Goal: Task Accomplishment & Management: Manage account settings

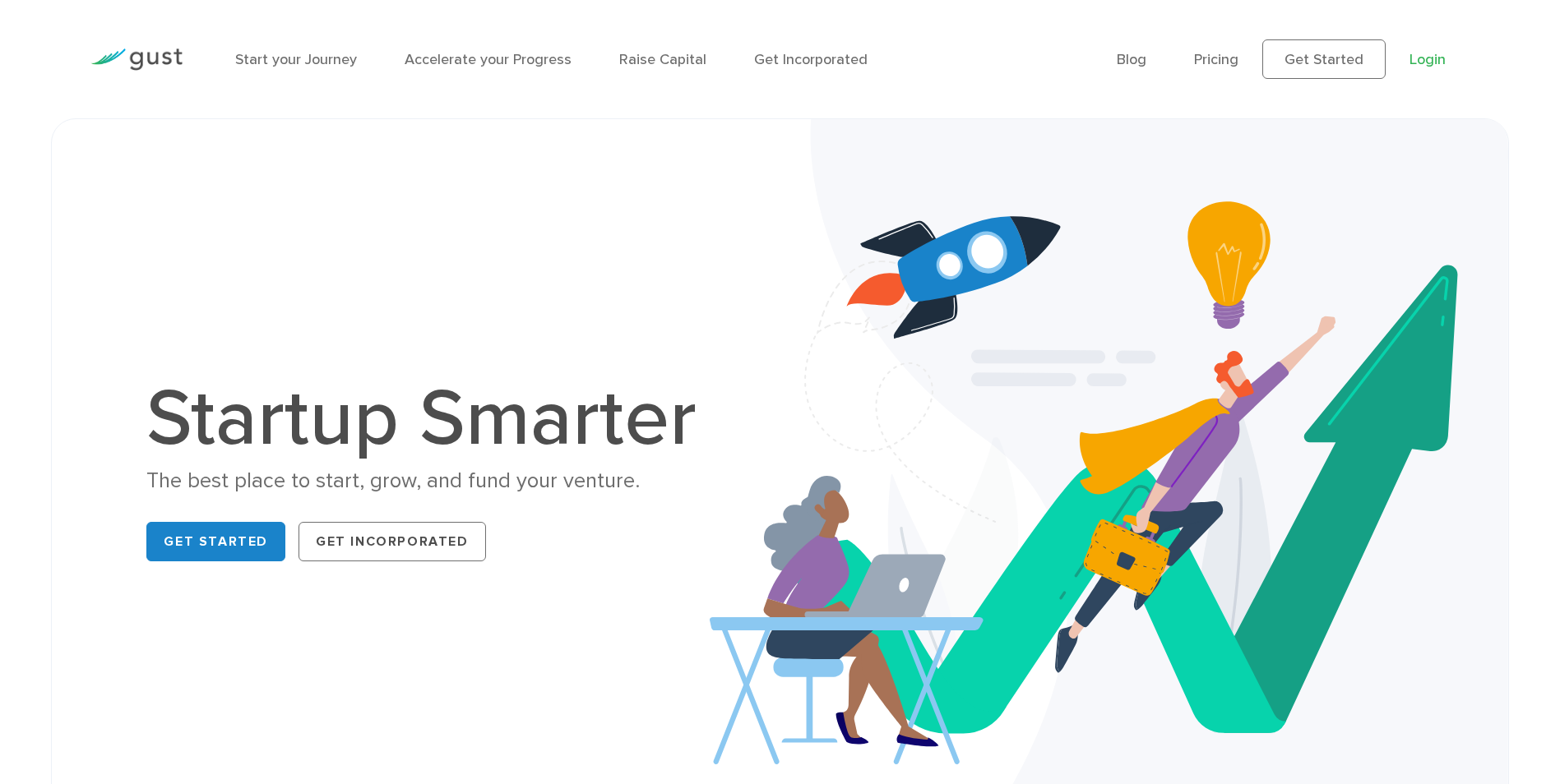
click at [1428, 63] on link "Login" at bounding box center [1427, 59] width 36 height 17
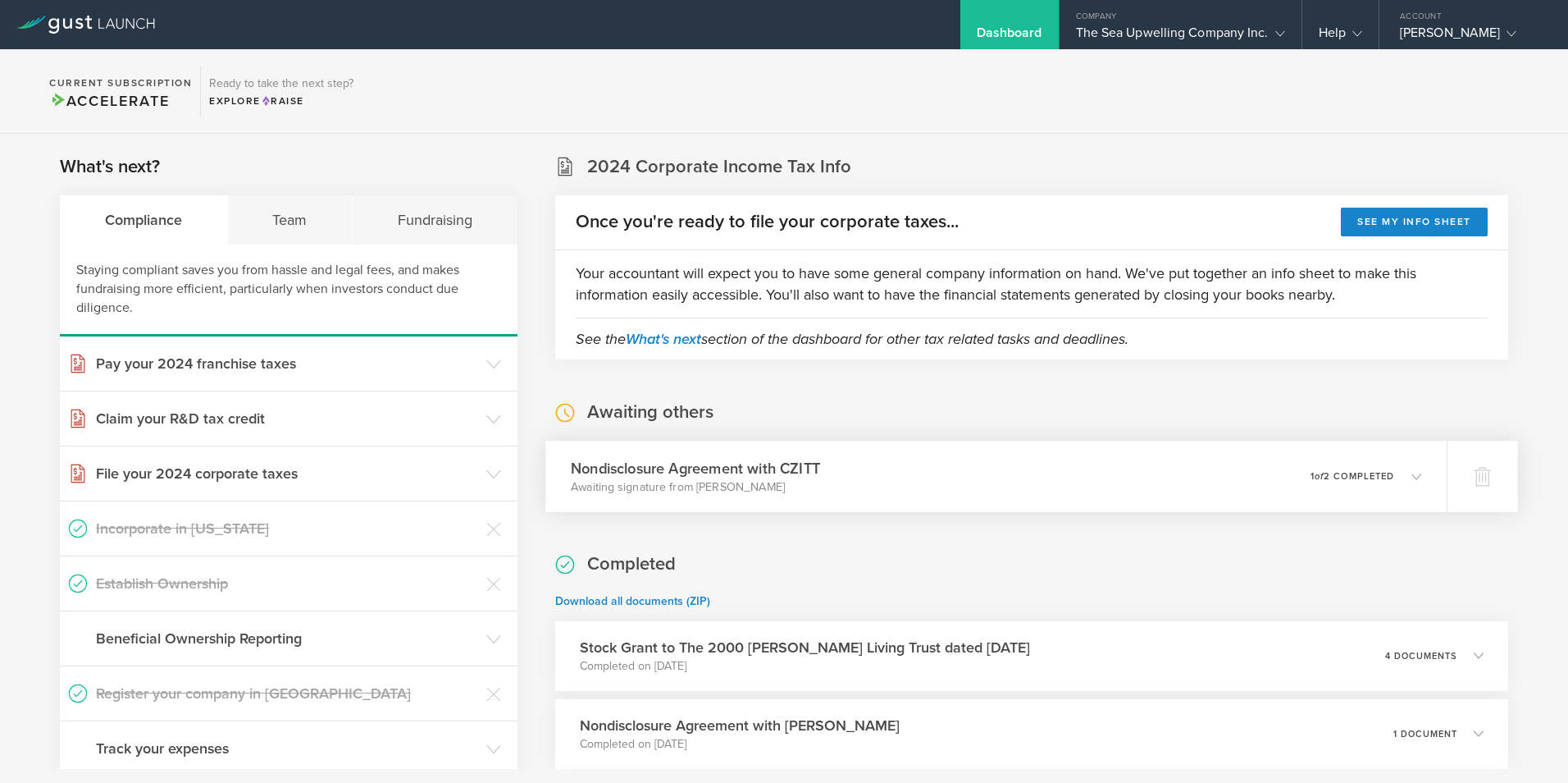
click at [1326, 472] on p "1 of 2 completed" at bounding box center [1353, 475] width 84 height 9
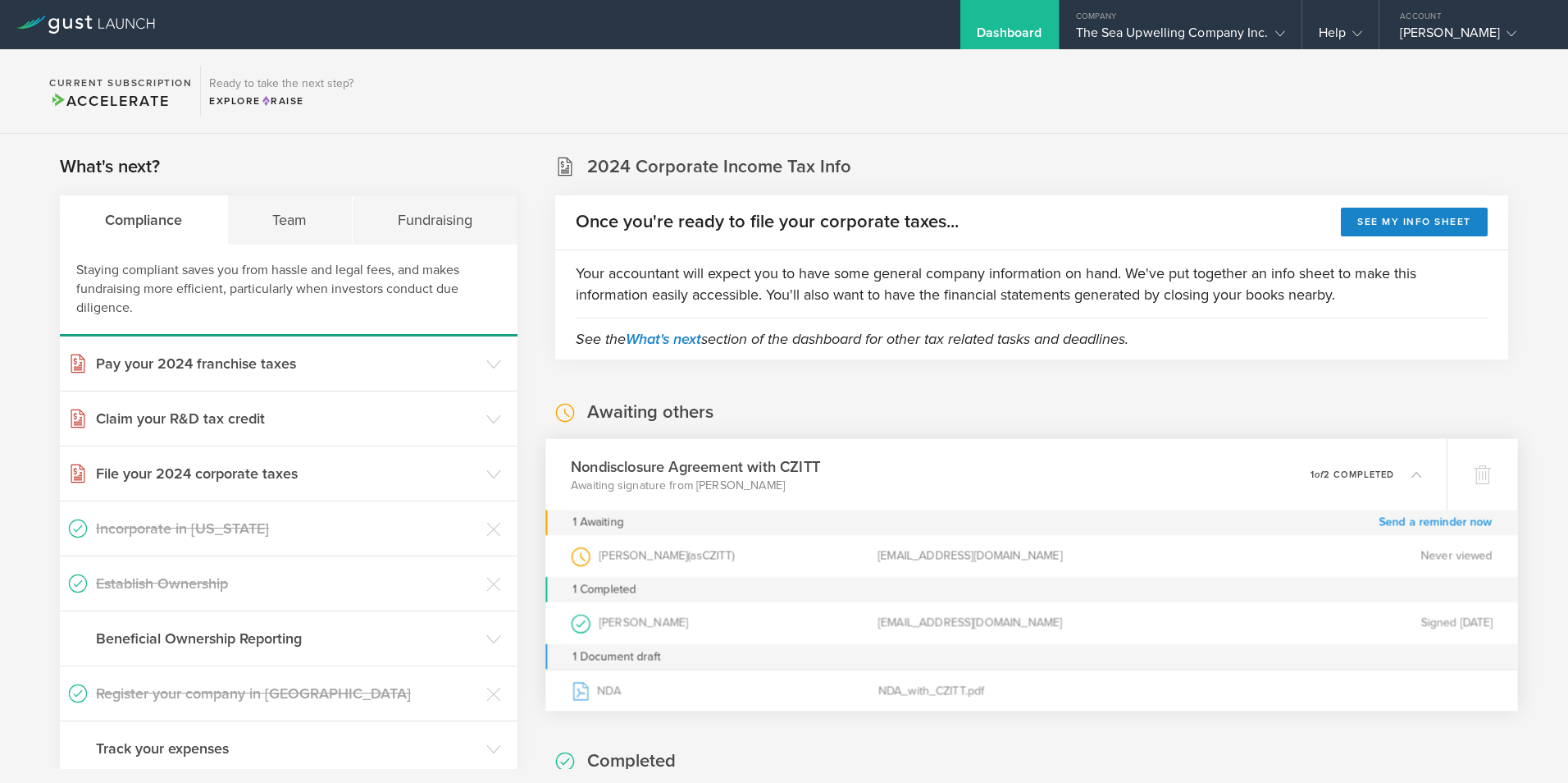
click at [1398, 520] on link "Send a reminder now" at bounding box center [1435, 522] width 114 height 26
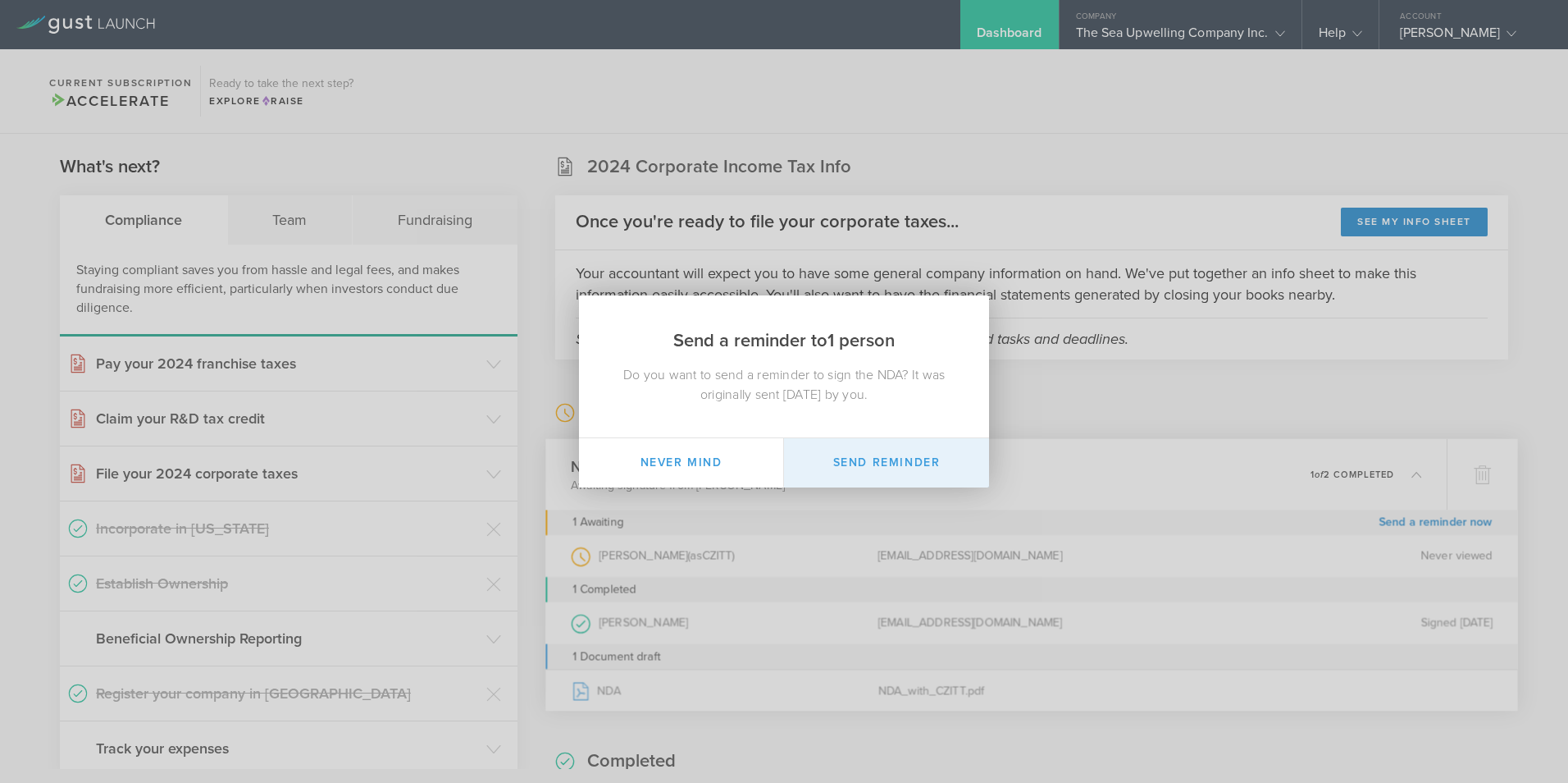
click at [884, 451] on button "Send Reminder" at bounding box center [887, 463] width 205 height 50
